Goal: Task Accomplishment & Management: Manage account settings

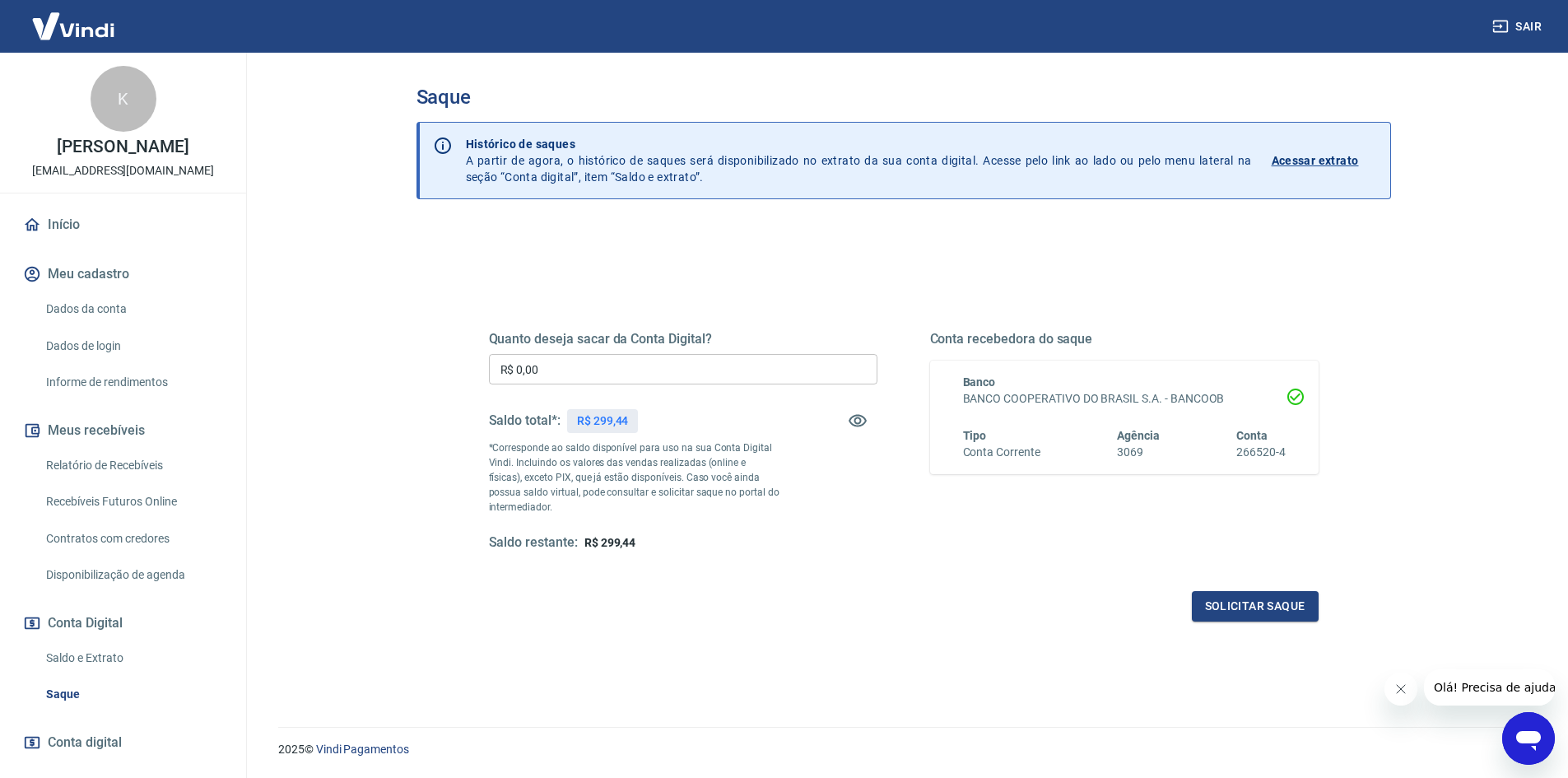
click at [1207, 699] on div "Quanto deseja sacar da Conta Digital? R$ 0,00 ​ Saldo total*: R$ 299,44 *Corres…" at bounding box center [903, 525] width 974 height 602
click at [1143, 651] on div "Quanto deseja sacar da Conta Digital? R$ 0,00 ​ Saldo total*: R$ 299,44 *Corres…" at bounding box center [903, 525] width 974 height 602
